Goal: Use online tool/utility

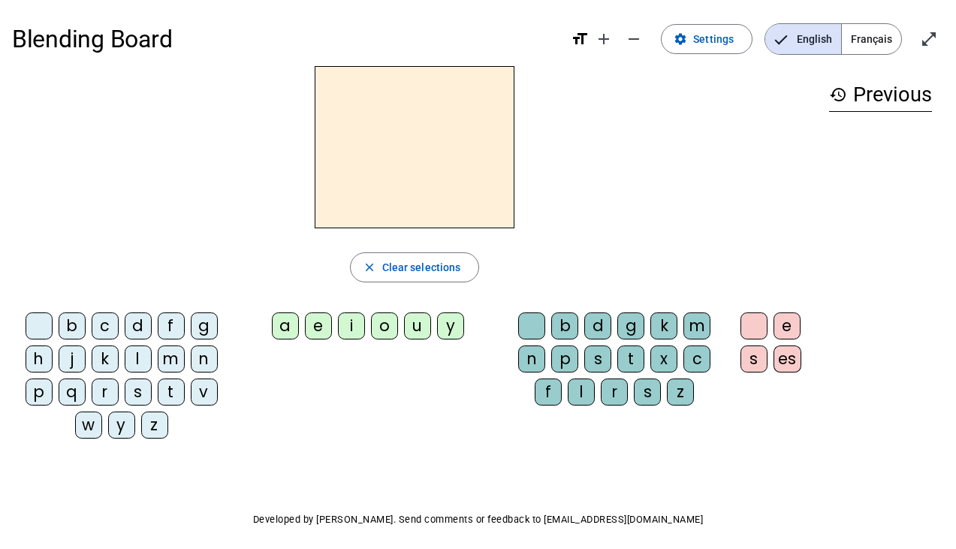
click at [67, 325] on div "b" at bounding box center [72, 325] width 27 height 27
click at [294, 328] on div "a" at bounding box center [285, 325] width 27 height 27
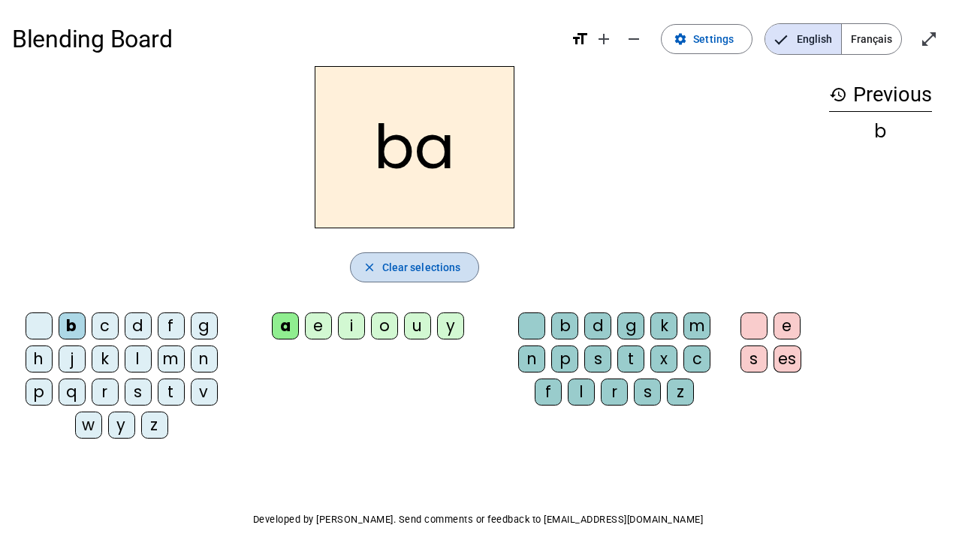
click at [396, 272] on span "Clear selections" at bounding box center [421, 267] width 79 height 18
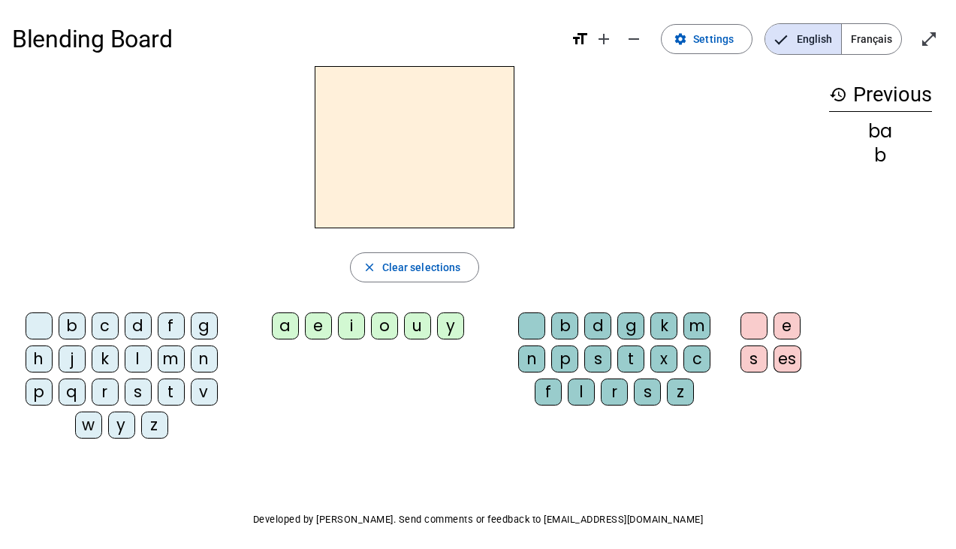
click at [73, 361] on div "j" at bounding box center [72, 358] width 27 height 27
click at [315, 324] on div "e" at bounding box center [318, 325] width 27 height 27
click at [35, 387] on div "p" at bounding box center [39, 391] width 27 height 27
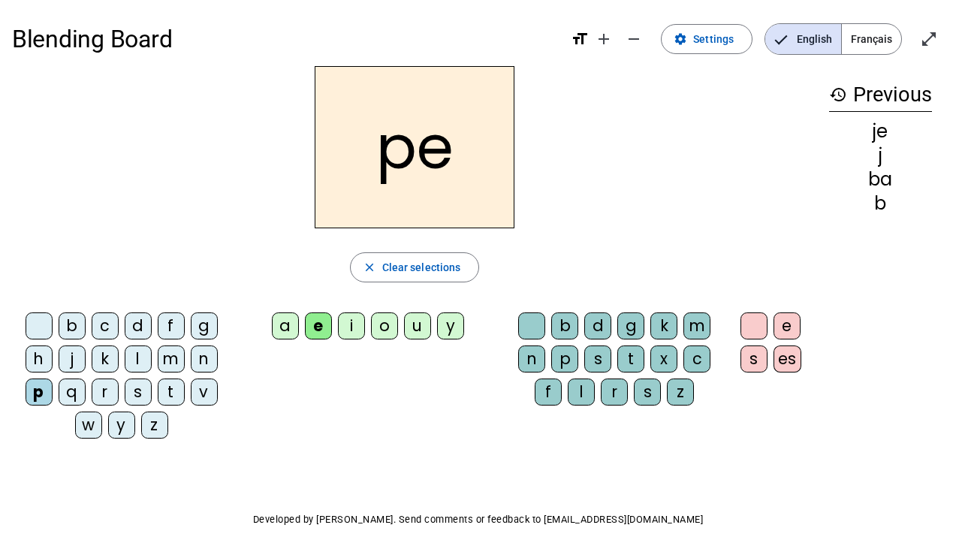
click at [354, 321] on div "i" at bounding box center [351, 325] width 27 height 27
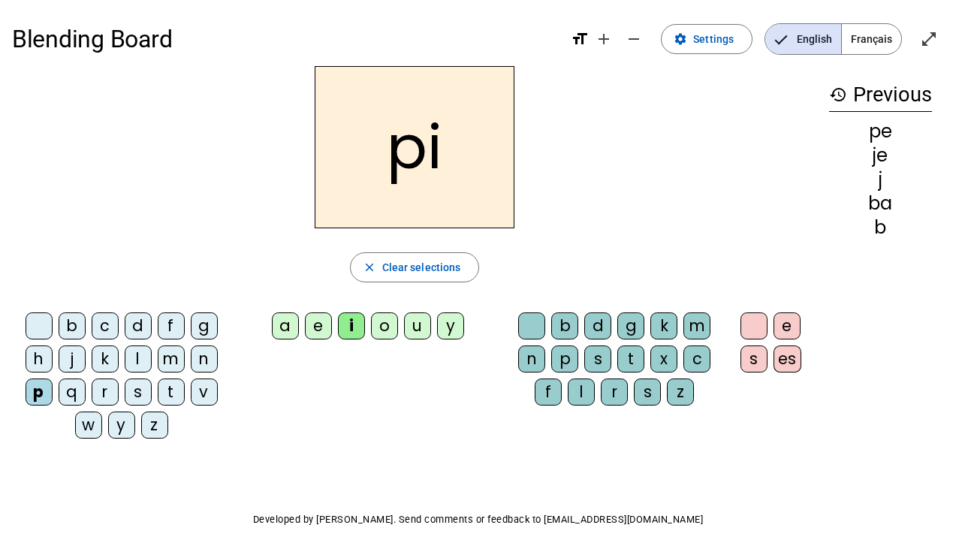
click at [562, 225] on div "pi" at bounding box center [414, 147] width 805 height 162
click at [694, 5] on div "Blending Board format_size add remove settings Settings English Français open_i…" at bounding box center [478, 304] width 956 height 608
